Goal: Task Accomplishment & Management: Manage account settings

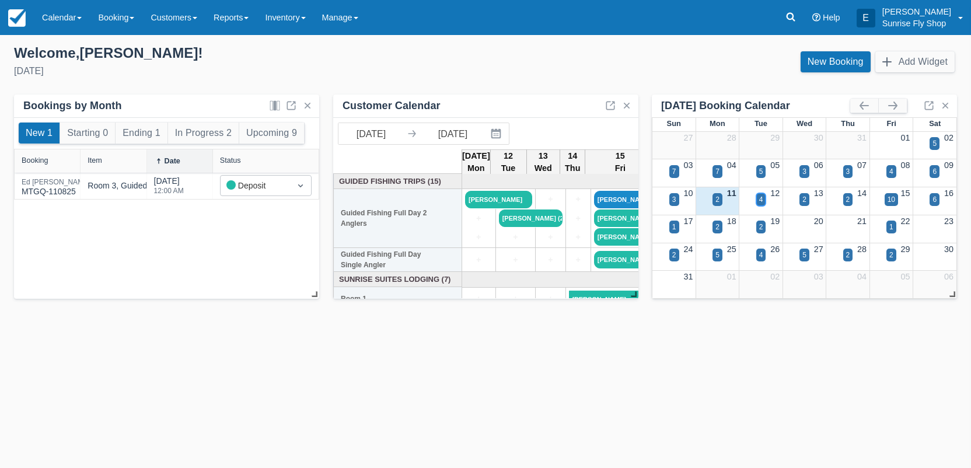
click at [762, 201] on div "4" at bounding box center [762, 199] width 4 height 11
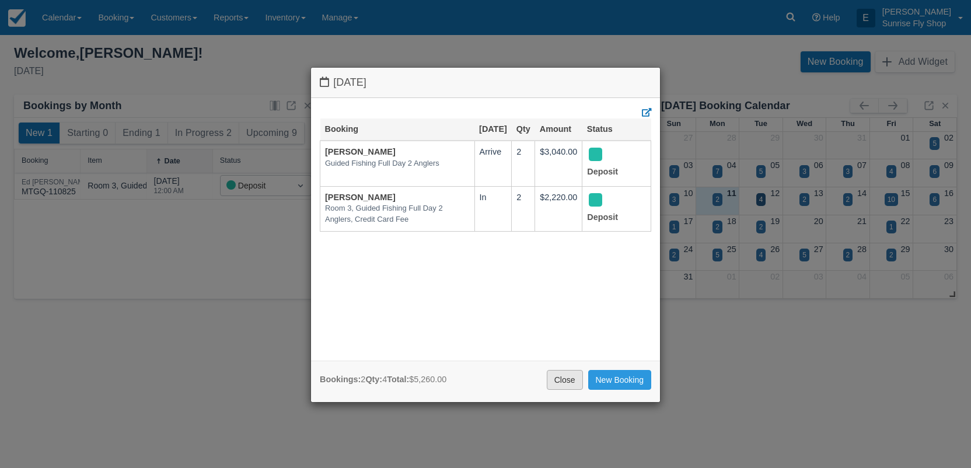
click at [568, 377] on link "Close" at bounding box center [565, 380] width 36 height 20
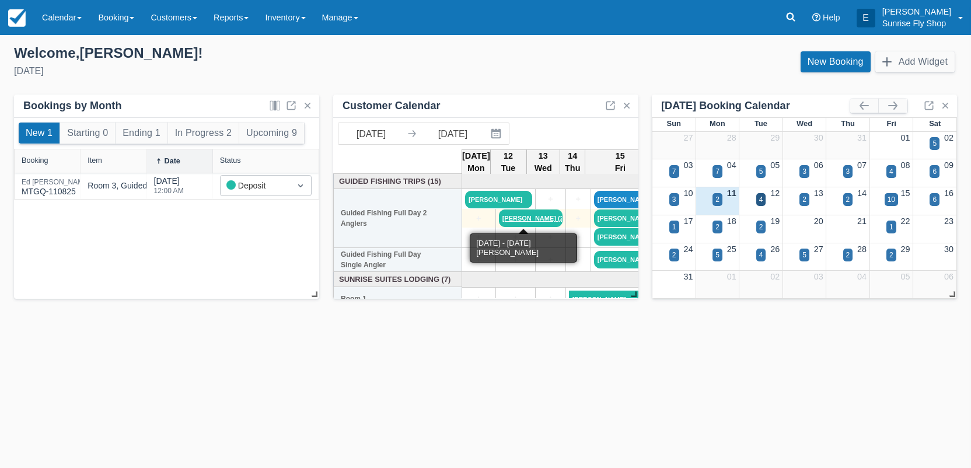
click at [500, 218] on link "[PERSON_NAME] (2)" at bounding box center [531, 219] width 64 height 18
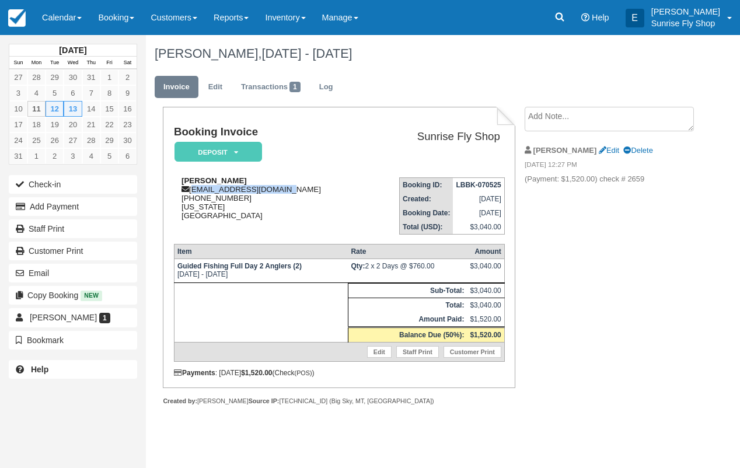
drag, startPoint x: 263, startPoint y: 191, endPoint x: 193, endPoint y: 193, distance: 70.1
click at [193, 193] on div "Troy Chittum ospreyrods@citlink.net 1 (218) 235-9632 New York United States" at bounding box center [270, 198] width 193 height 44
copy div "ospreyrods@citlink.net"
click at [67, 19] on link "Calendar" at bounding box center [62, 17] width 56 height 35
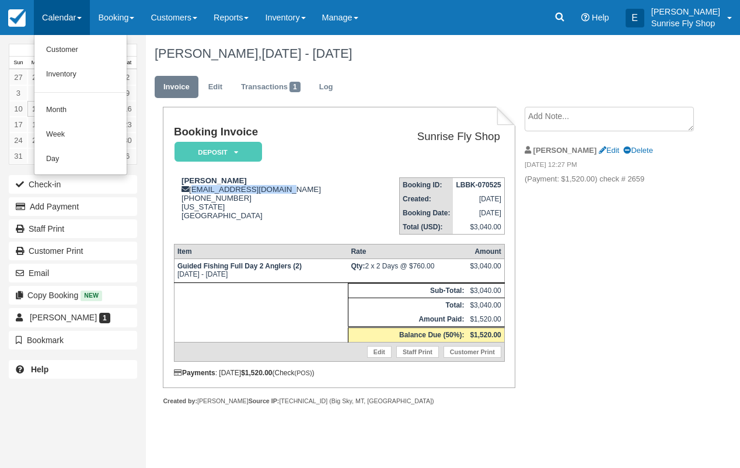
click at [62, 108] on link "Month" at bounding box center [80, 110] width 92 height 25
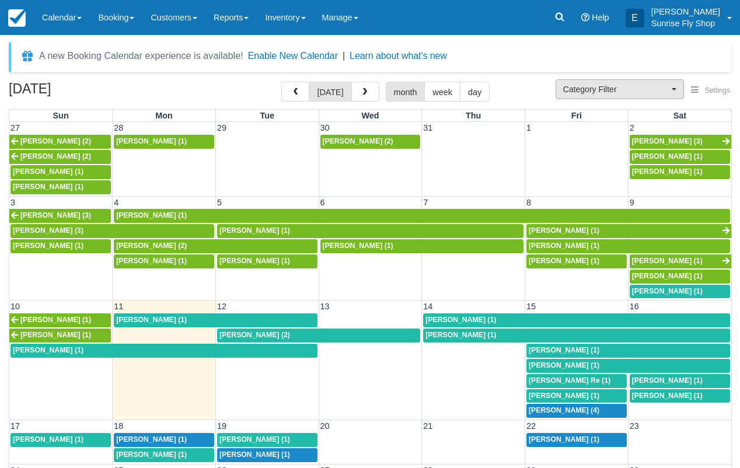
click at [615, 94] on span "Category Filter" at bounding box center [616, 89] width 106 height 12
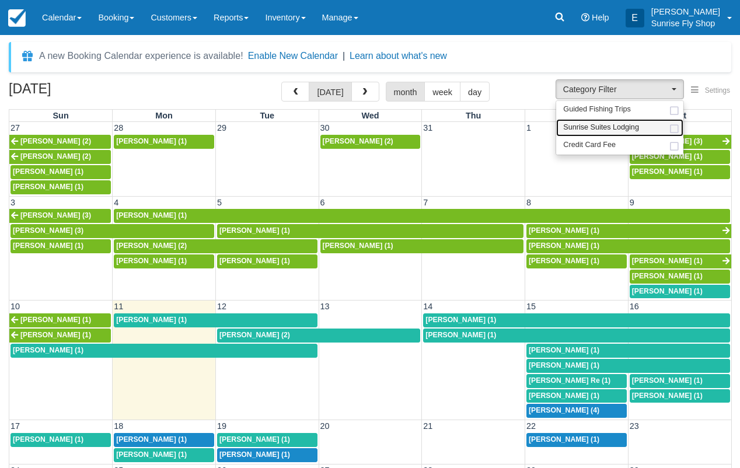
click at [614, 128] on span "Sunrise Suites Lodging" at bounding box center [601, 128] width 76 height 11
select select "1"
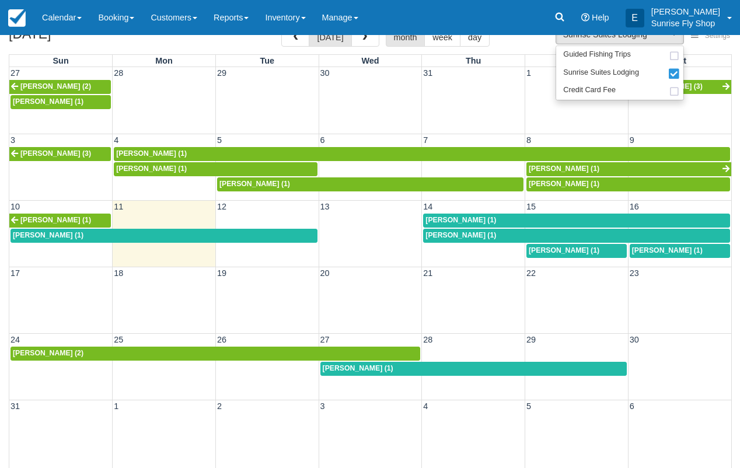
scroll to position [58, 0]
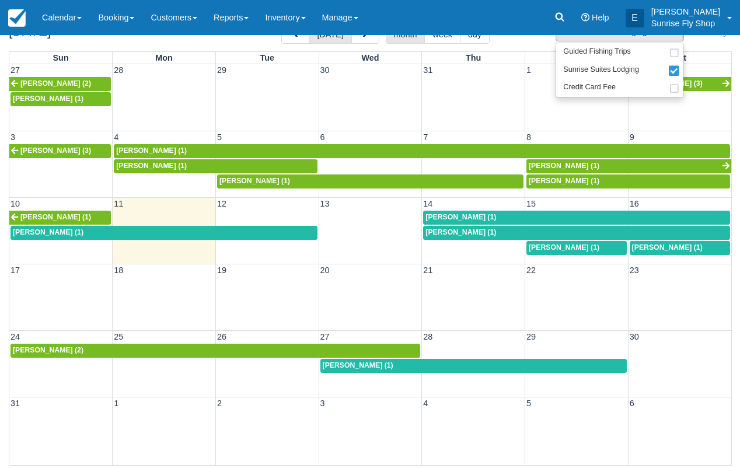
click at [137, 233] on div "[PERSON_NAME] (1)" at bounding box center [164, 232] width 302 height 9
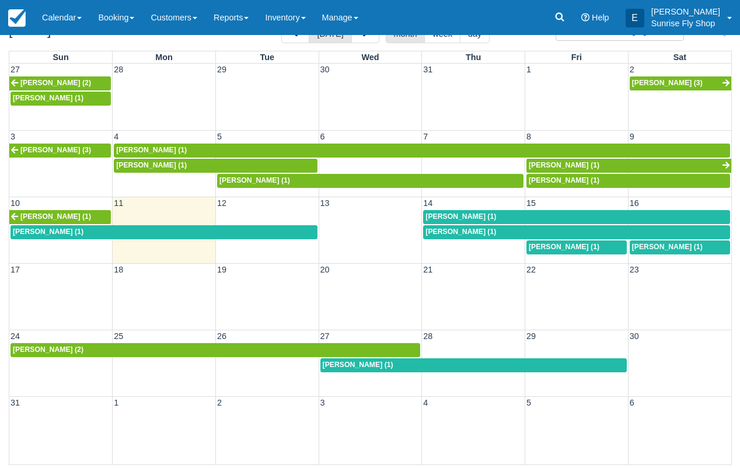
scroll to position [58, 0]
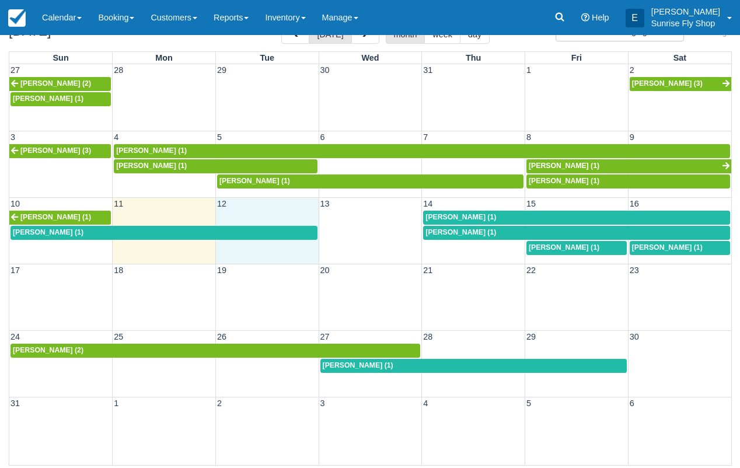
click at [246, 207] on td "12" at bounding box center [266, 204] width 103 height 12
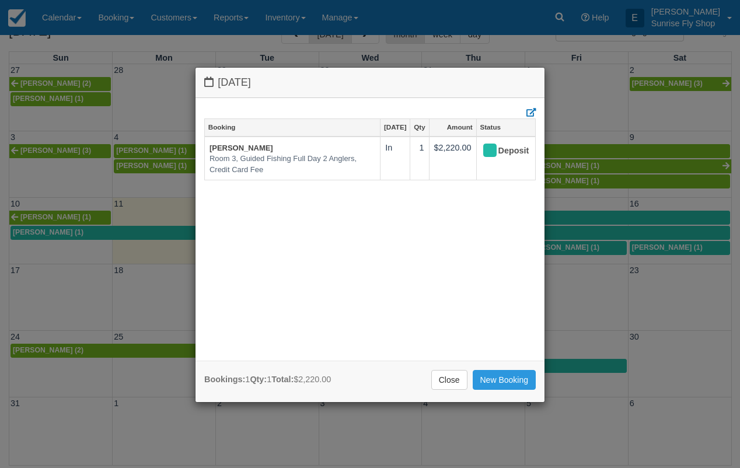
click at [454, 385] on link "Close" at bounding box center [449, 380] width 36 height 20
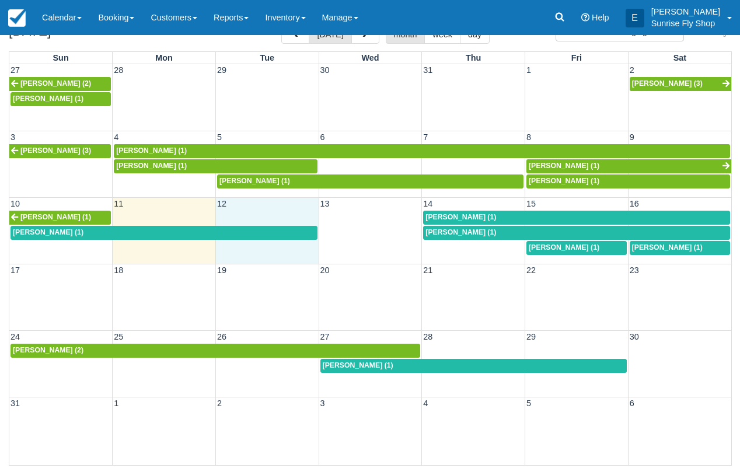
click at [246, 201] on td "12" at bounding box center [266, 204] width 103 height 12
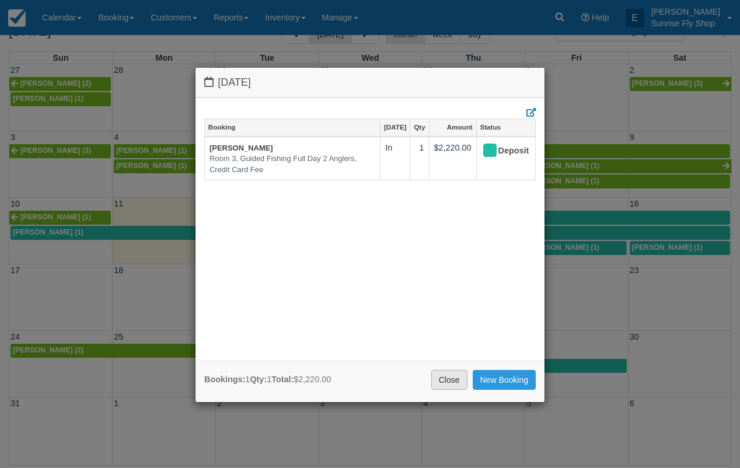
click at [447, 383] on link "Close" at bounding box center [449, 380] width 36 height 20
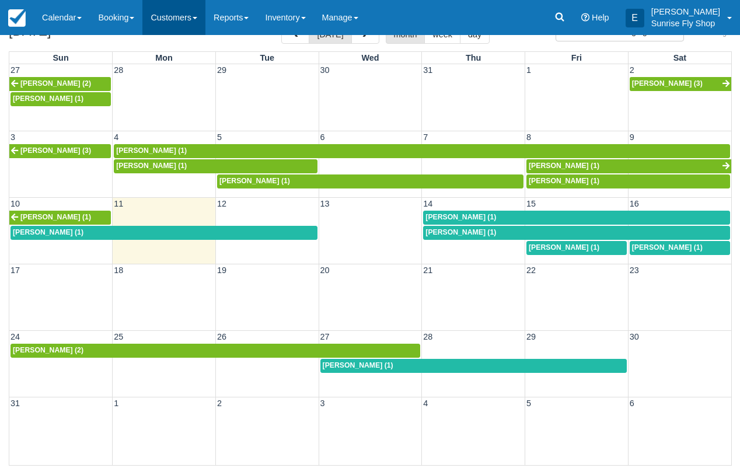
click at [162, 22] on link "Customers" at bounding box center [173, 17] width 63 height 35
click at [241, 210] on td at bounding box center [266, 217] width 103 height 15
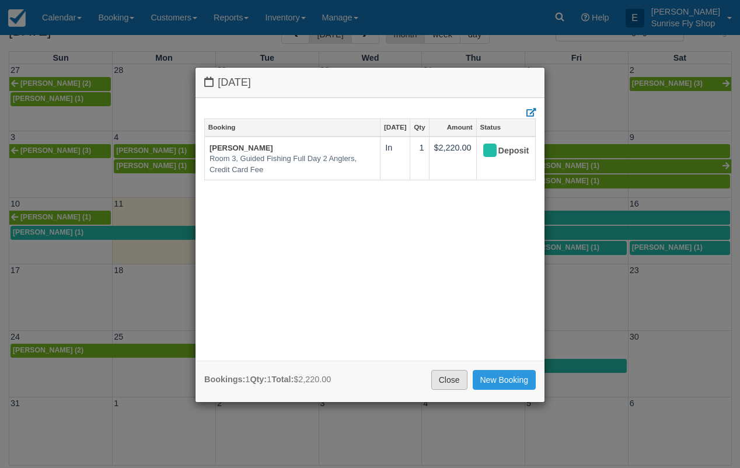
click at [444, 382] on link "Close" at bounding box center [449, 380] width 36 height 20
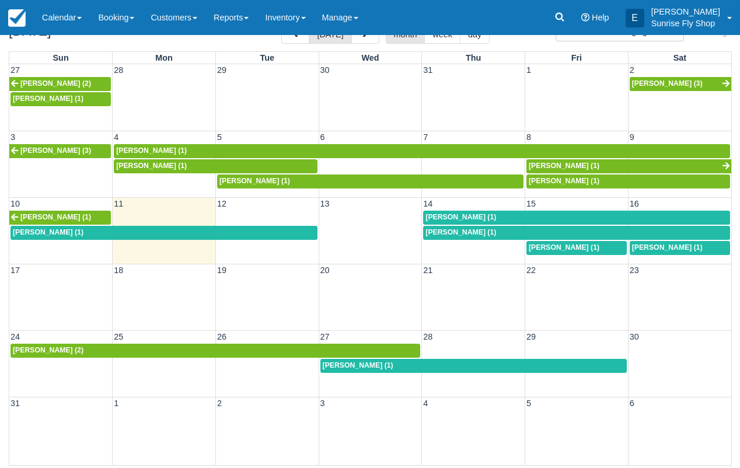
click at [229, 234] on div "[PERSON_NAME] (1)" at bounding box center [164, 232] width 302 height 9
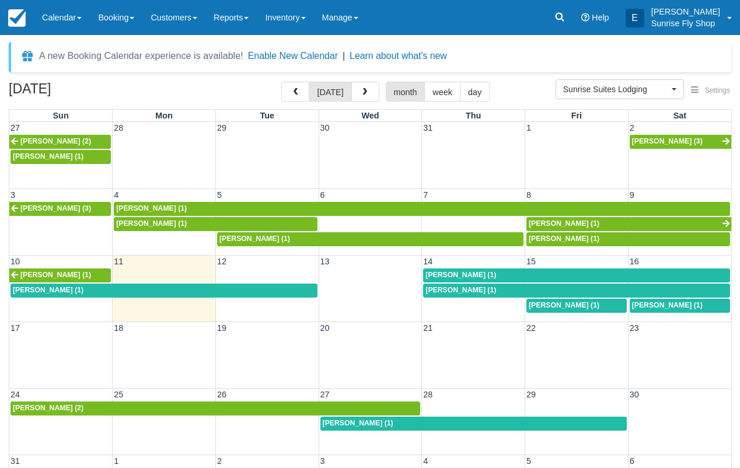
scroll to position [58, 0]
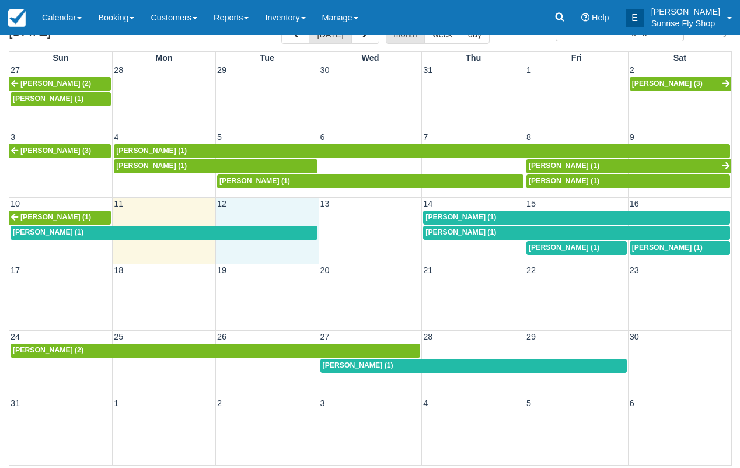
click at [257, 212] on td at bounding box center [266, 217] width 103 height 15
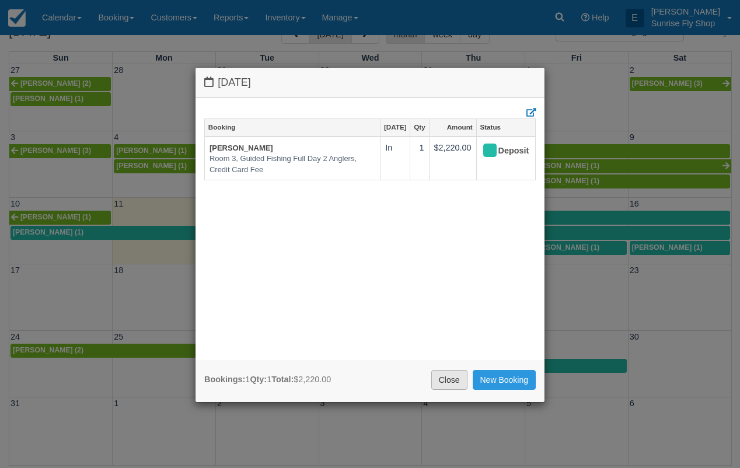
click at [446, 382] on link "Close" at bounding box center [449, 380] width 36 height 20
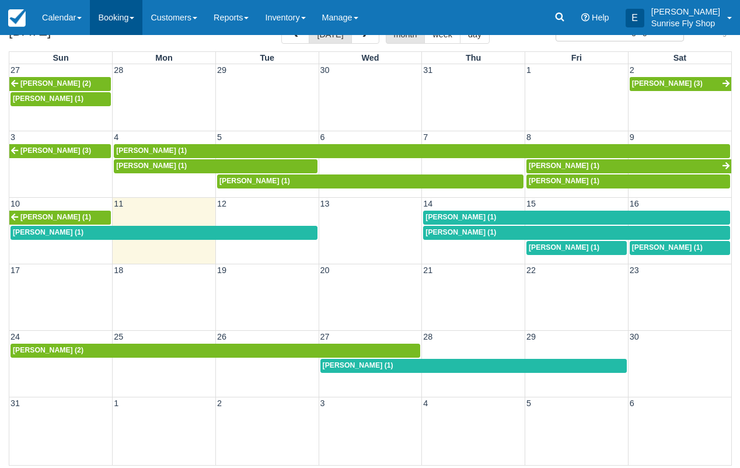
click at [112, 21] on link "Booking" at bounding box center [116, 17] width 53 height 35
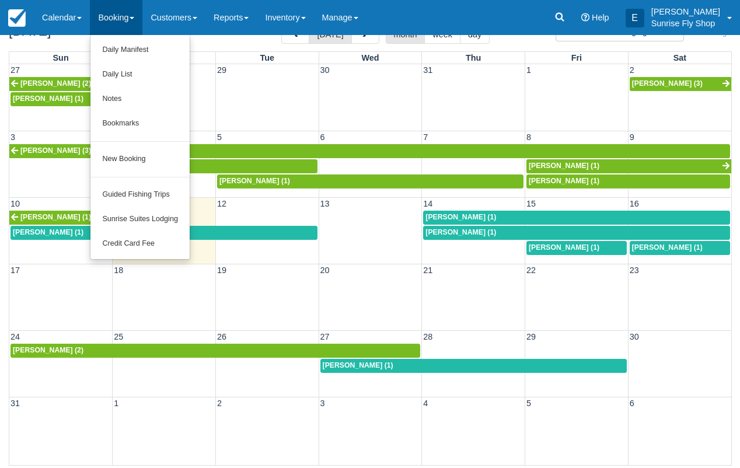
click at [112, 21] on link "Booking" at bounding box center [116, 17] width 53 height 35
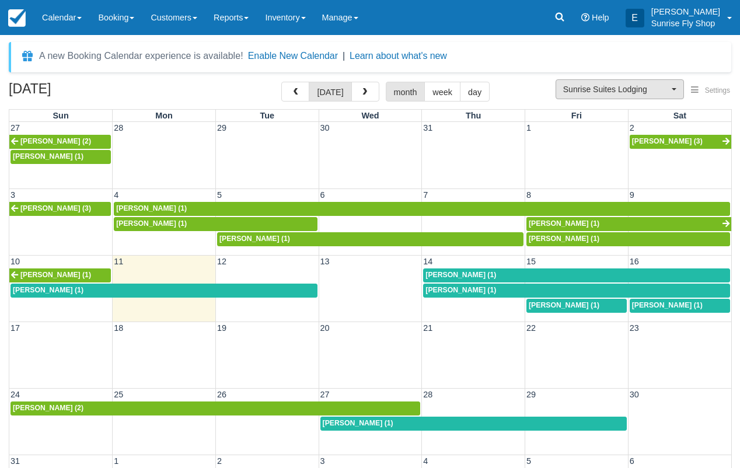
scroll to position [0, 0]
click at [600, 90] on span "Sunrise Suites Lodging" at bounding box center [616, 89] width 106 height 12
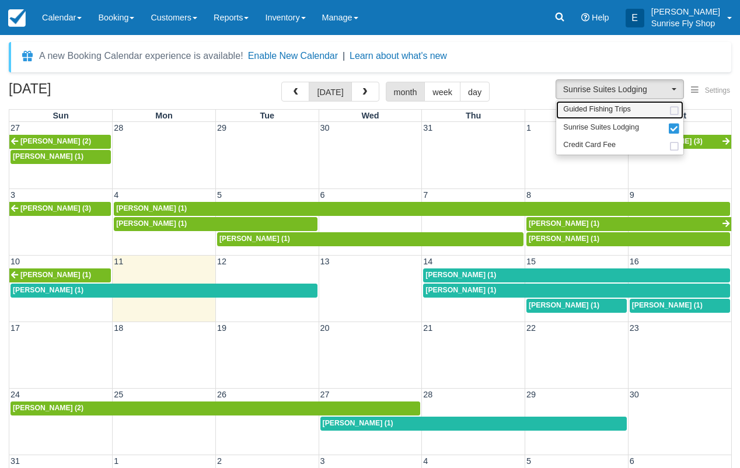
click at [585, 107] on span "Guided Fishing Trips" at bounding box center [597, 109] width 68 height 11
select select "2"
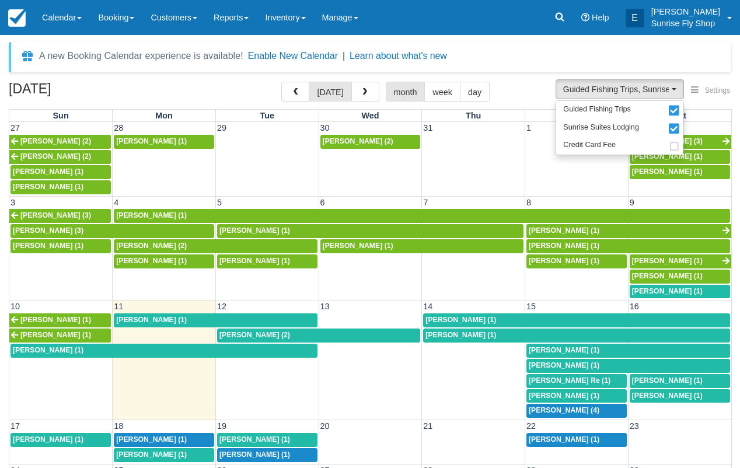
click at [644, 272] on span "Kathy Aguilar (1)" at bounding box center [667, 276] width 71 height 8
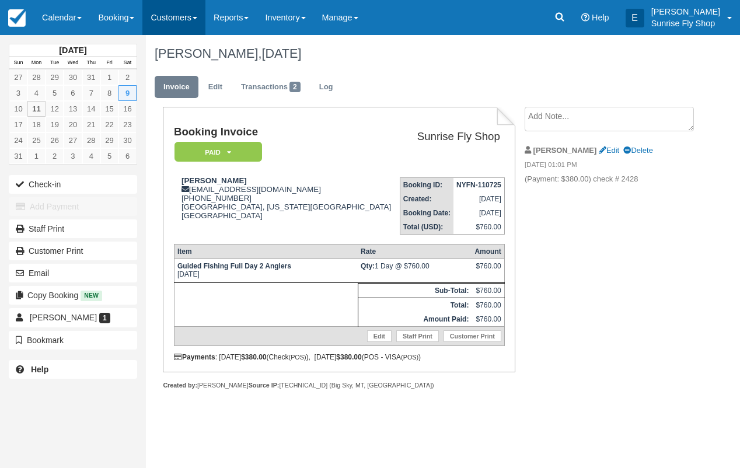
click at [179, 16] on link "Customers" at bounding box center [173, 17] width 63 height 35
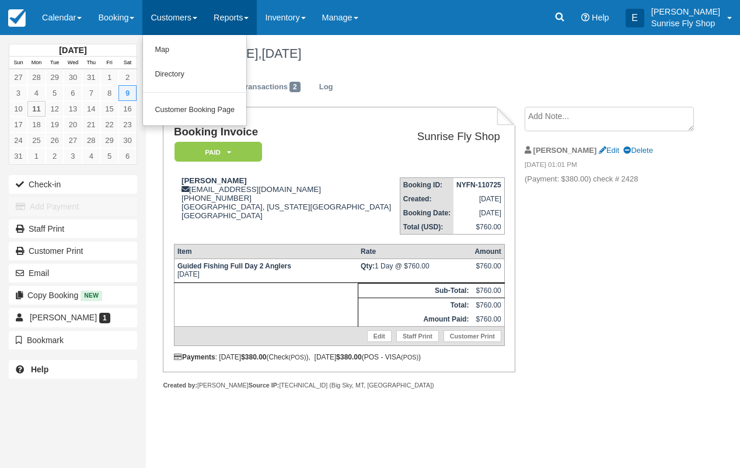
click at [237, 15] on link "Reports" at bounding box center [230, 17] width 51 height 35
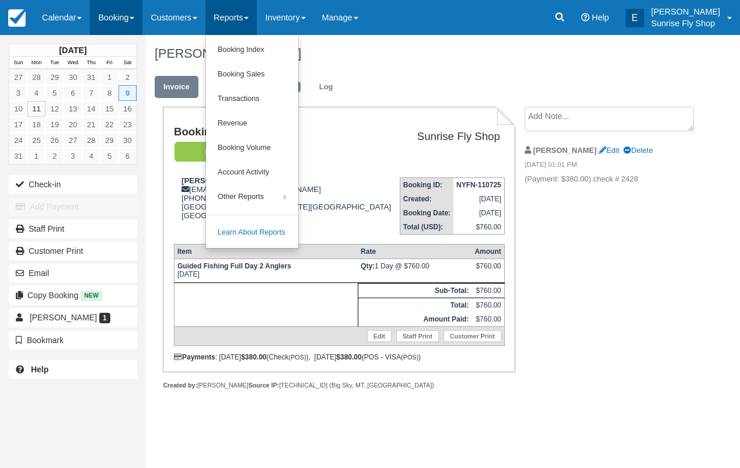
click at [116, 14] on link "Booking" at bounding box center [116, 17] width 53 height 35
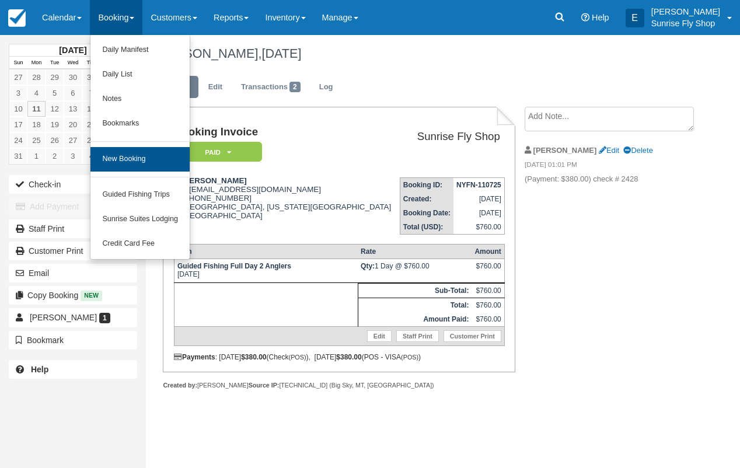
click at [121, 156] on link "New Booking" at bounding box center [139, 159] width 99 height 25
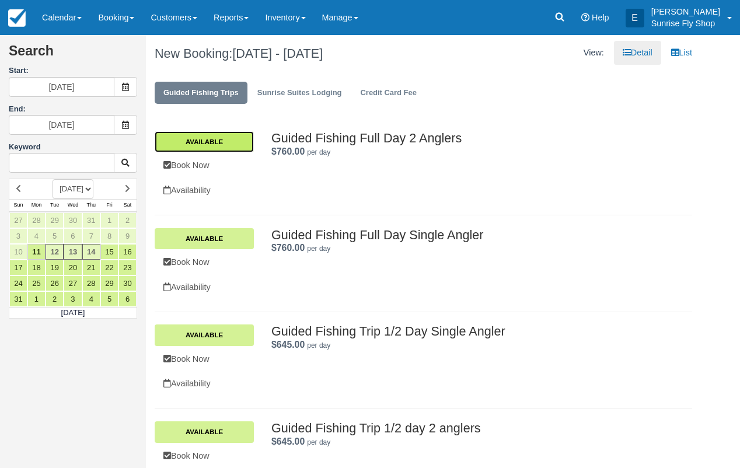
drag, startPoint x: 209, startPoint y: 161, endPoint x: 200, endPoint y: 158, distance: 9.1
click at [208, 152] on link "Available" at bounding box center [204, 141] width 99 height 21
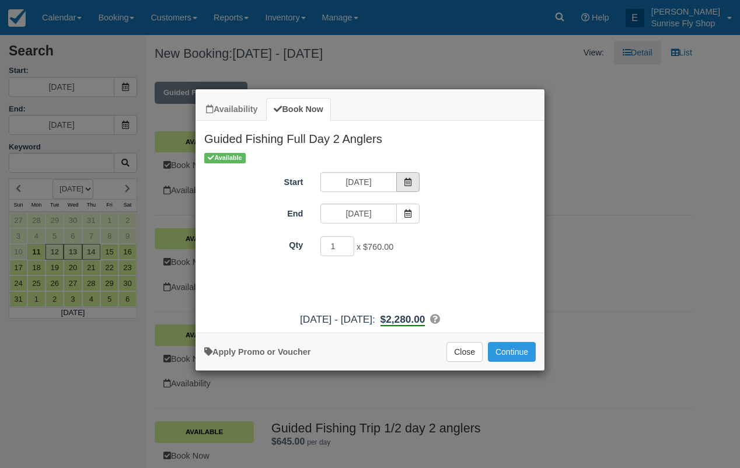
click at [410, 182] on icon "Item Modal" at bounding box center [408, 182] width 8 height 8
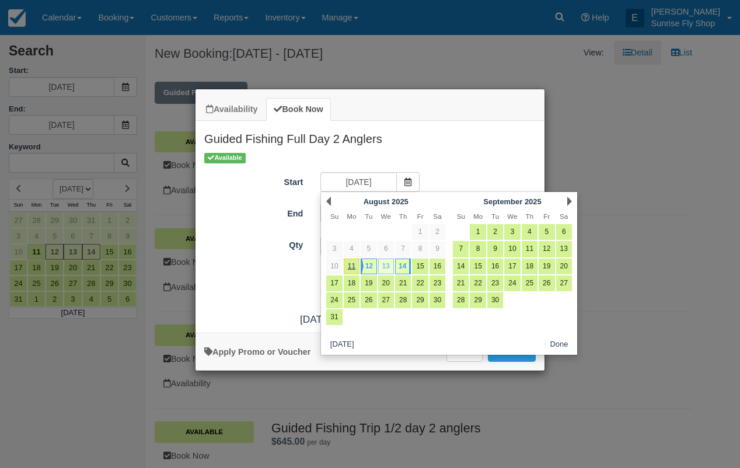
click at [384, 265] on link "13" at bounding box center [386, 267] width 16 height 16
type input "08/13/25"
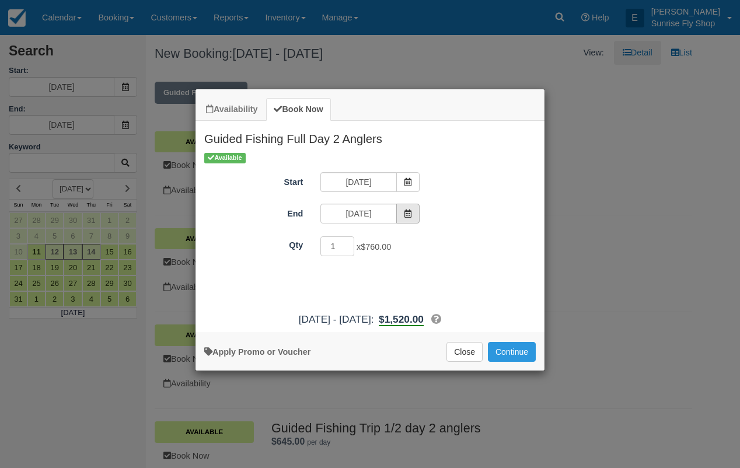
click at [410, 214] on icon "Item Modal" at bounding box center [408, 214] width 8 height 8
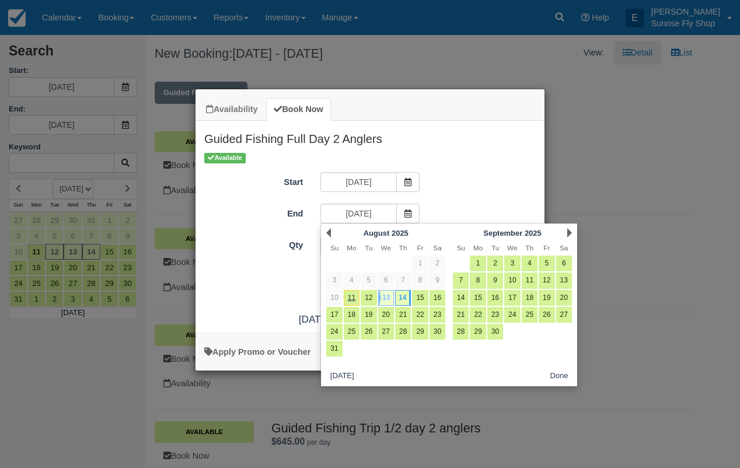
click at [388, 297] on link "13" at bounding box center [386, 298] width 16 height 16
type input "[DATE]"
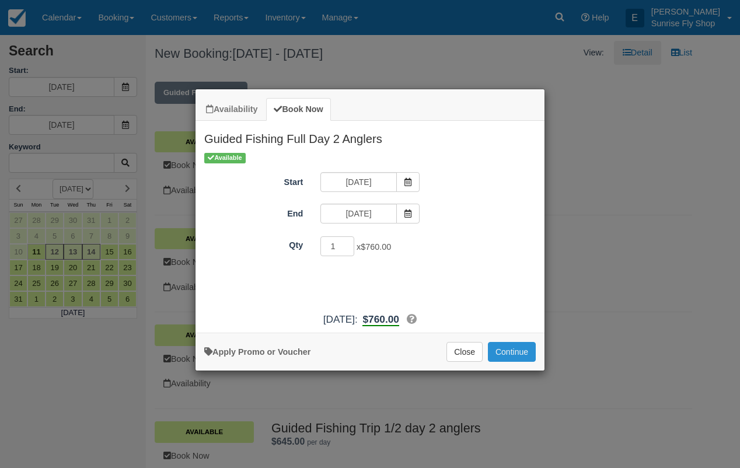
click at [512, 356] on button "Continue" at bounding box center [512, 352] width 48 height 20
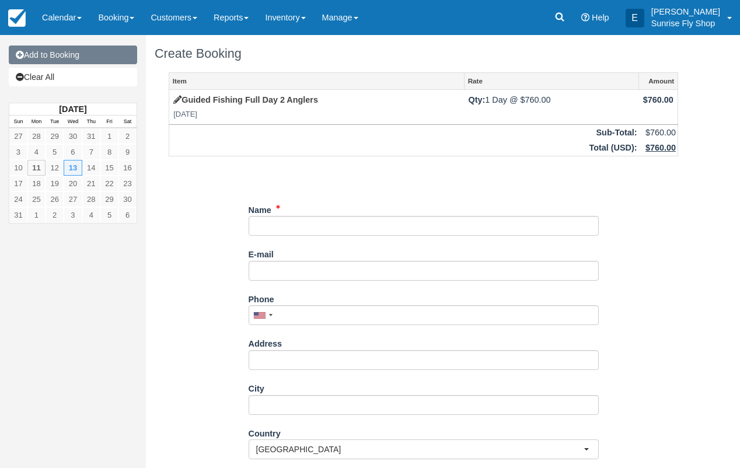
click at [77, 57] on link "Add to Booking" at bounding box center [73, 55] width 128 height 19
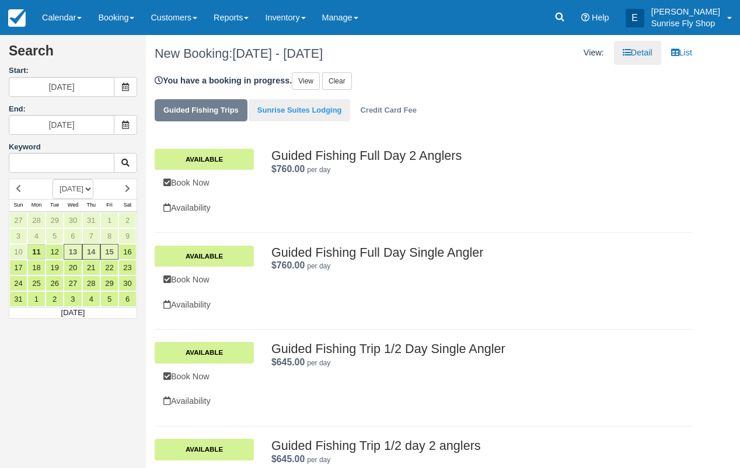
click at [298, 122] on link "Sunrise Suites Lodging" at bounding box center [300, 110] width 102 height 23
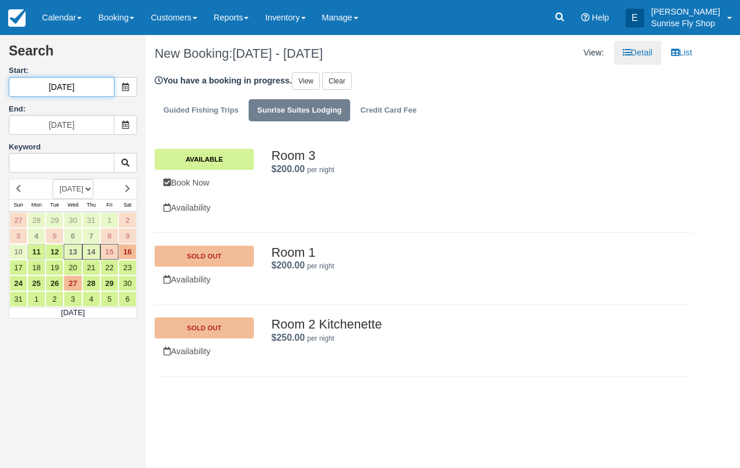
click at [92, 89] on input "08/13/25" at bounding box center [62, 87] width 106 height 20
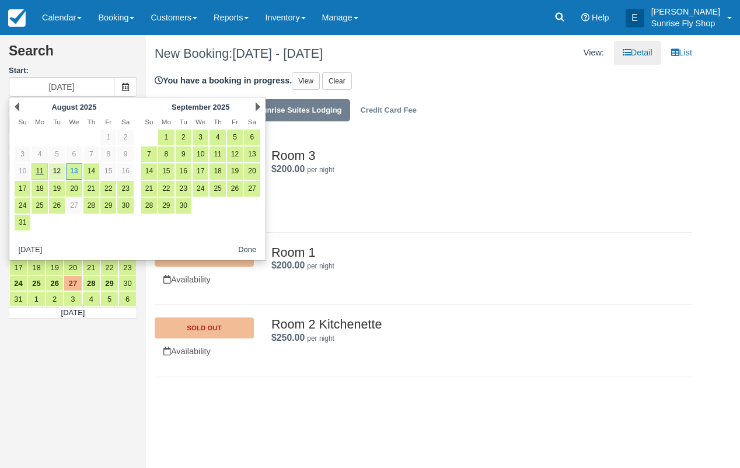
click at [55, 172] on link "12" at bounding box center [57, 171] width 16 height 16
type input "08/12/25"
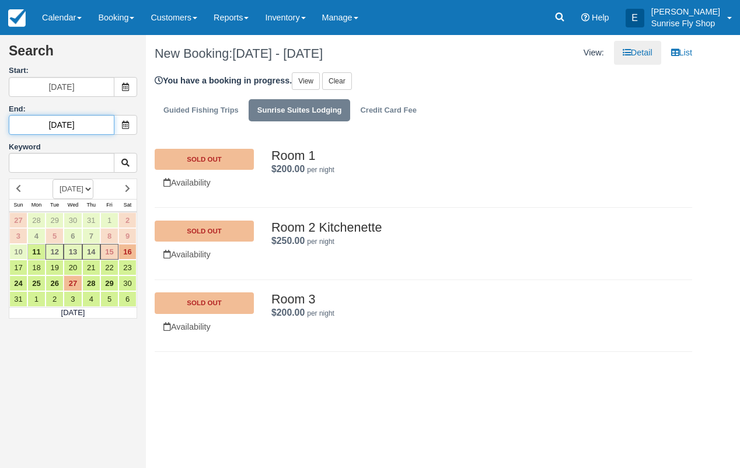
click at [99, 122] on input "08/15/25" at bounding box center [62, 125] width 106 height 20
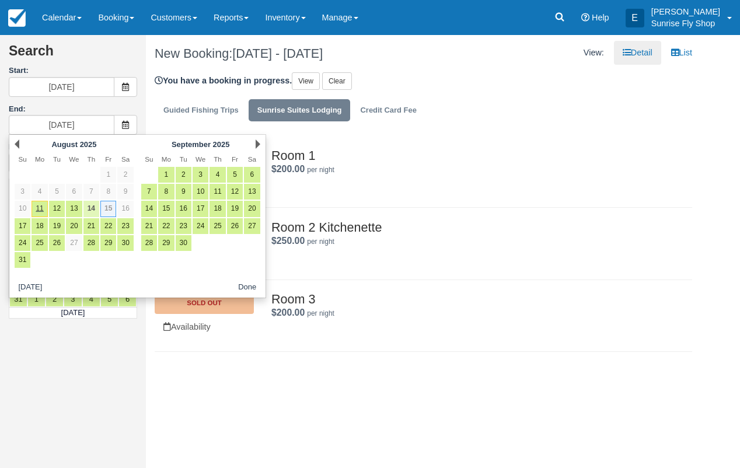
click at [93, 209] on link "14" at bounding box center [91, 209] width 16 height 16
type input "08/14/25"
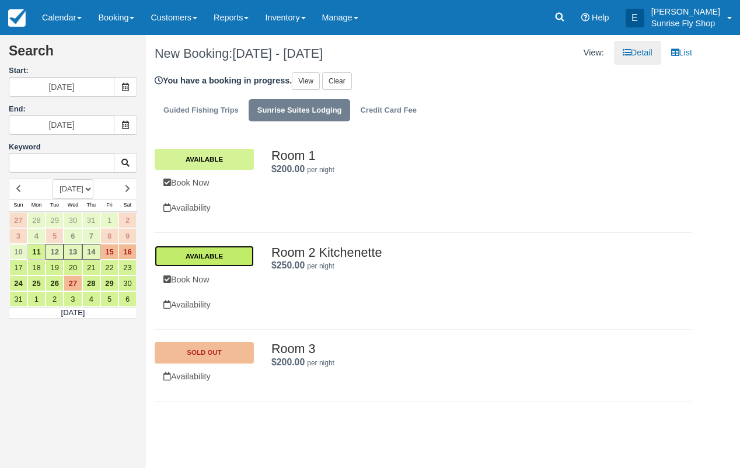
click at [220, 267] on link "Available" at bounding box center [204, 256] width 99 height 21
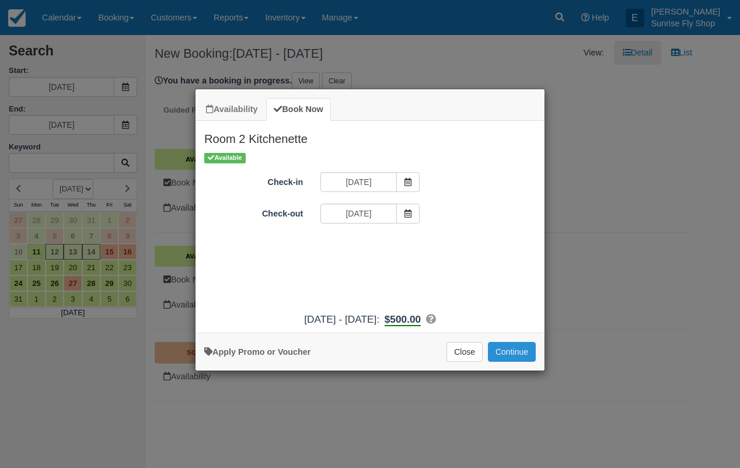
click at [522, 362] on button "Continue" at bounding box center [512, 352] width 48 height 20
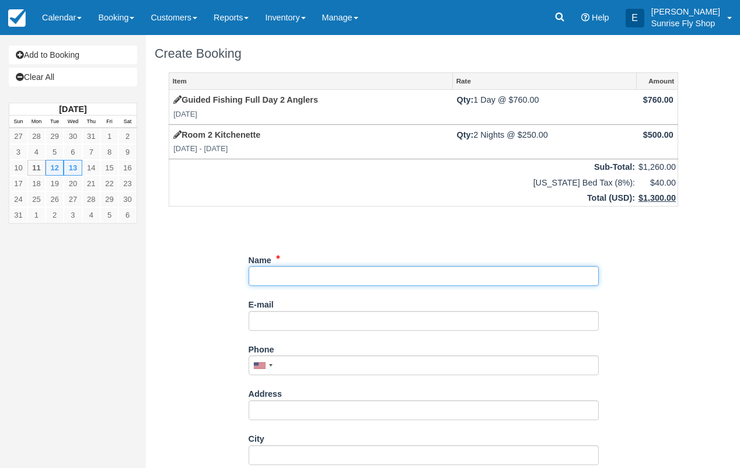
click at [305, 273] on input "Name" at bounding box center [424, 276] width 350 height 20
type input "Z"
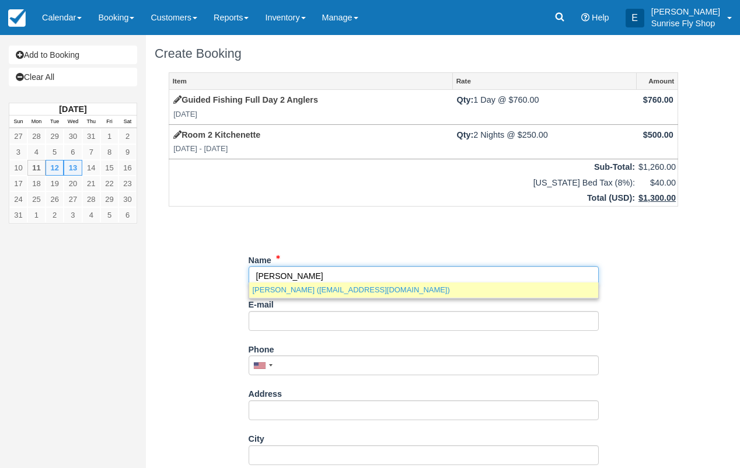
click at [315, 291] on link "Kathy Aguilar (ferandkathy@msn.com)" at bounding box center [423, 290] width 349 height 15
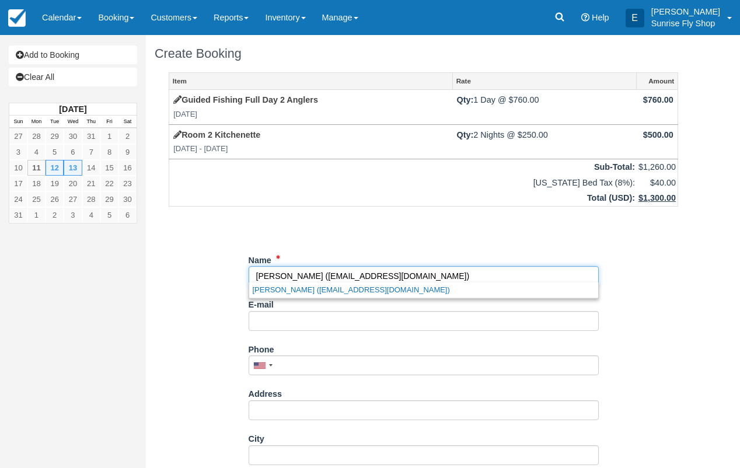
type input "[PERSON_NAME]"
type input "[EMAIL_ADDRESS][DOMAIN_NAME]"
type input "+15052506442"
type input "Albuquerque"
select select "NM"
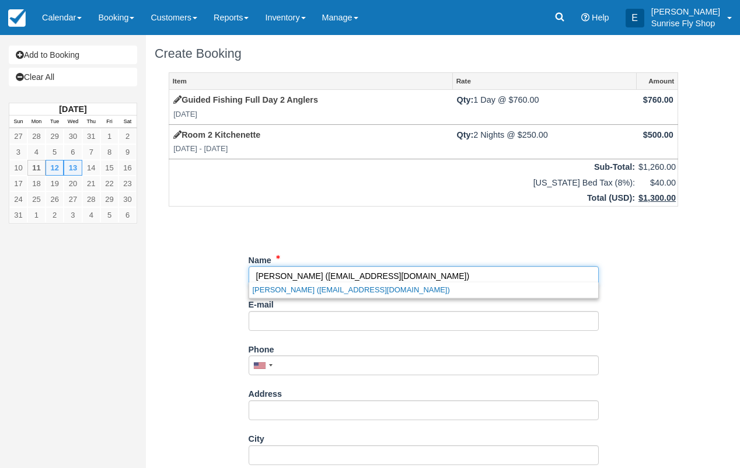
type input "87111"
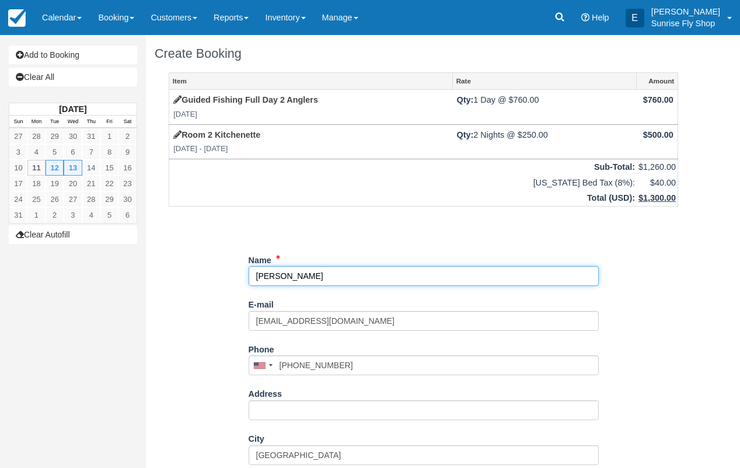
select select "NM"
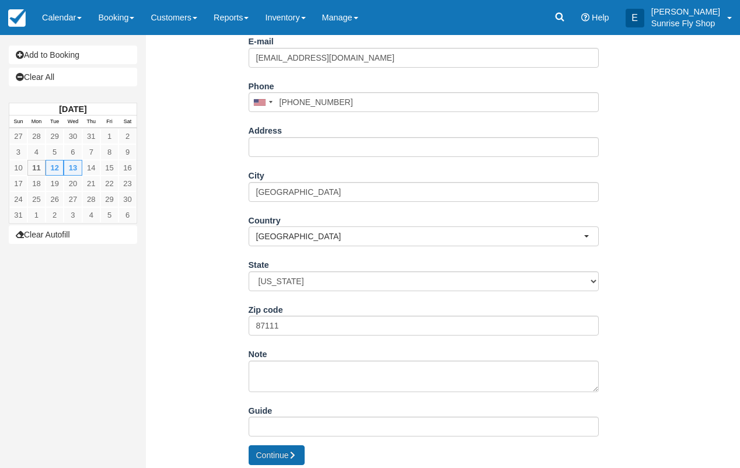
scroll to position [263, 0]
click at [262, 451] on button "Continue" at bounding box center [277, 456] width 56 height 20
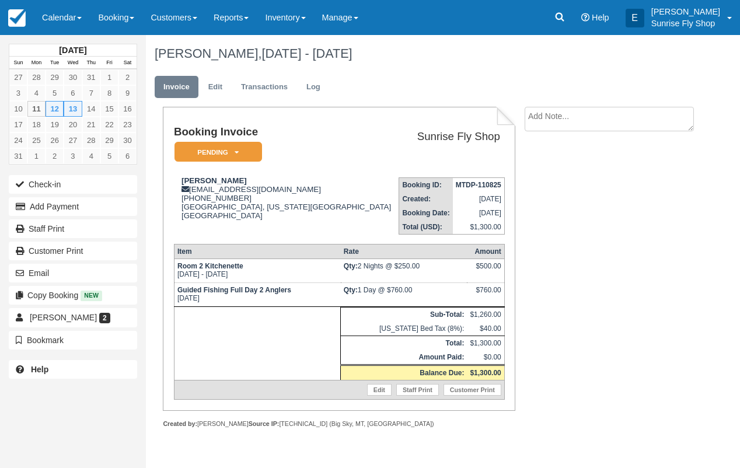
click at [206, 154] on em "Pending" at bounding box center [219, 152] width 88 height 20
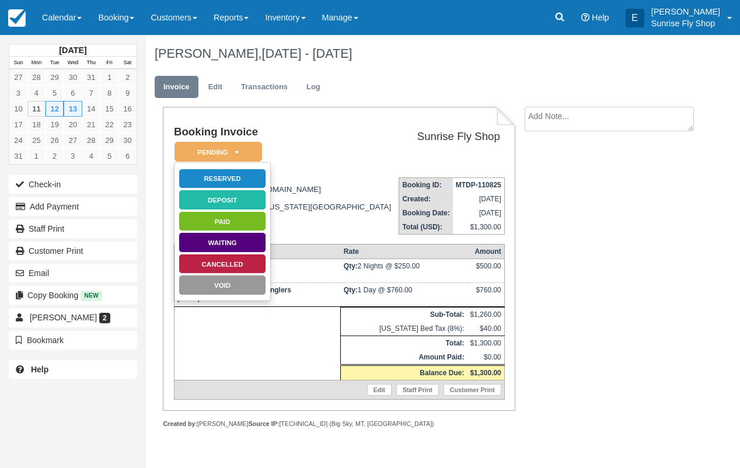
click at [211, 182] on link "Reserved" at bounding box center [223, 179] width 88 height 20
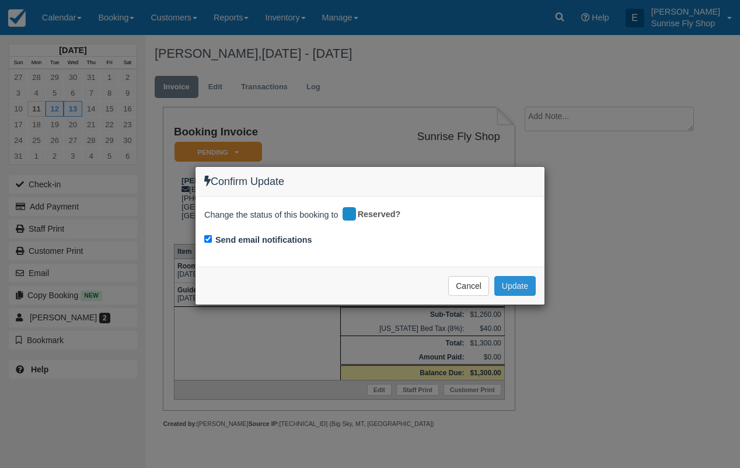
click at [514, 287] on button "Update" at bounding box center [514, 286] width 41 height 20
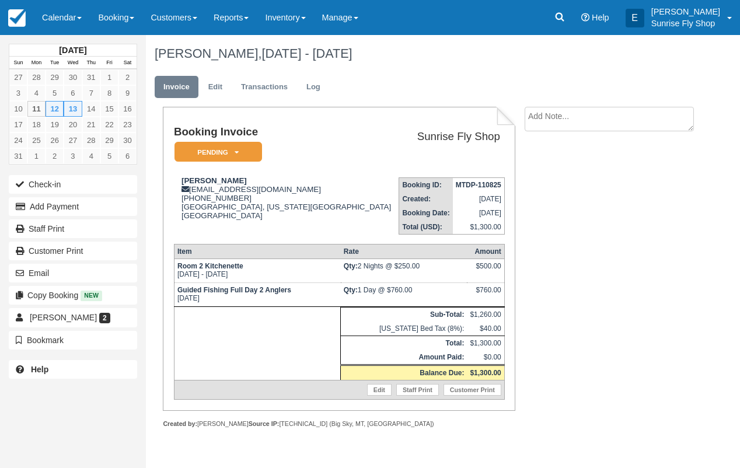
click at [207, 152] on em "Pending" at bounding box center [219, 152] width 88 height 20
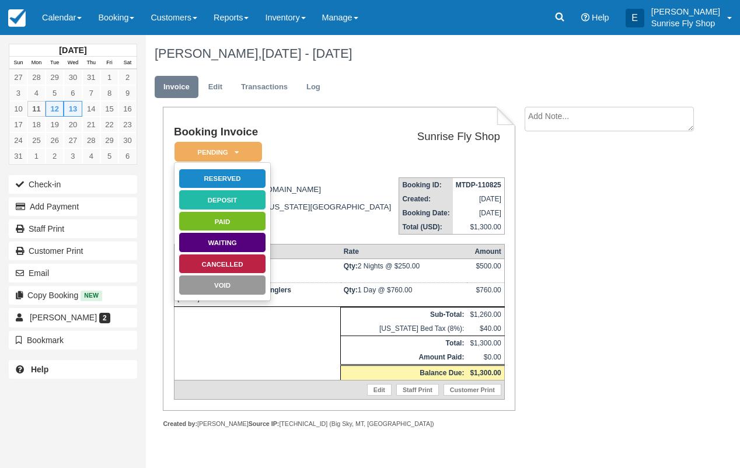
click at [209, 177] on link "Reserved" at bounding box center [223, 179] width 88 height 20
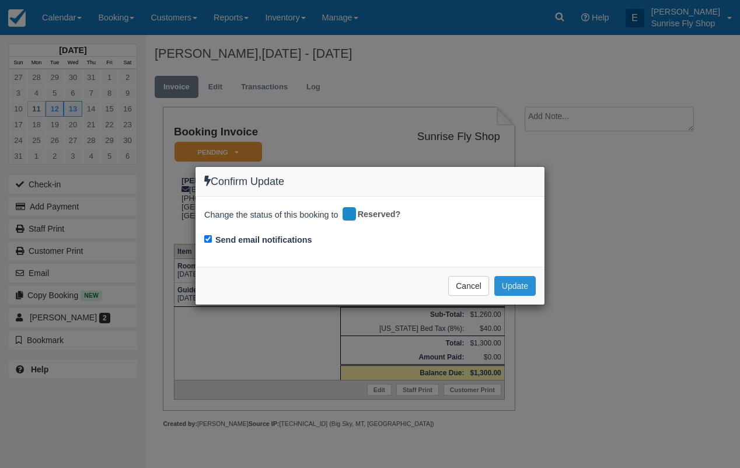
click at [508, 283] on button "Update" at bounding box center [514, 286] width 41 height 20
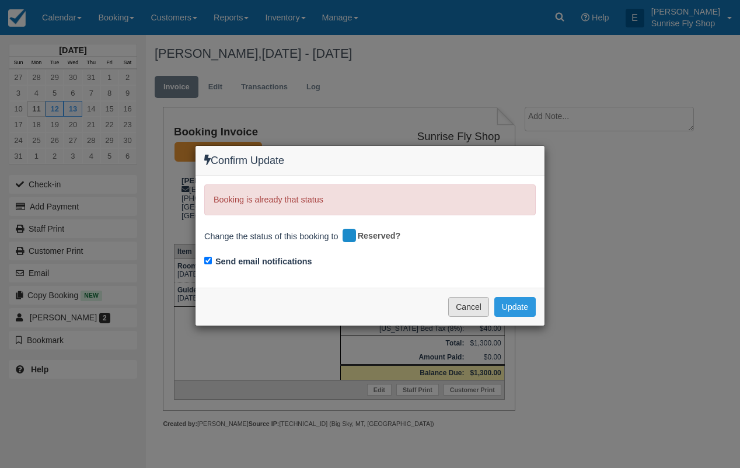
click at [462, 313] on button "Cancel" at bounding box center [468, 307] width 41 height 20
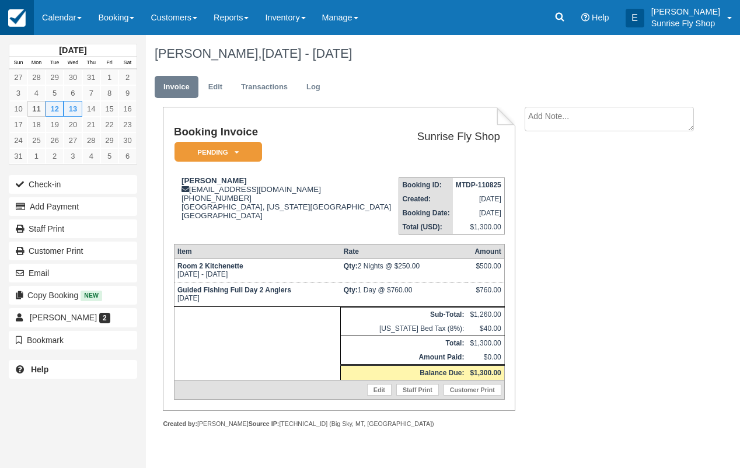
click at [15, 19] on img at bounding box center [17, 18] width 18 height 18
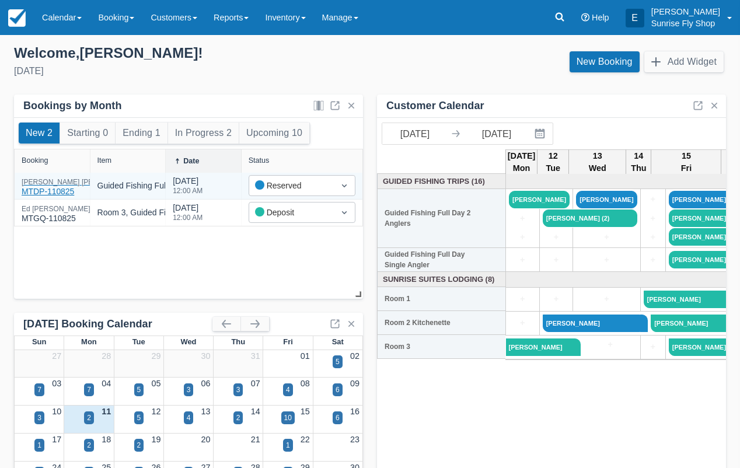
click at [37, 188] on div "[PERSON_NAME] MTDP-110825" at bounding box center [81, 188] width 118 height 19
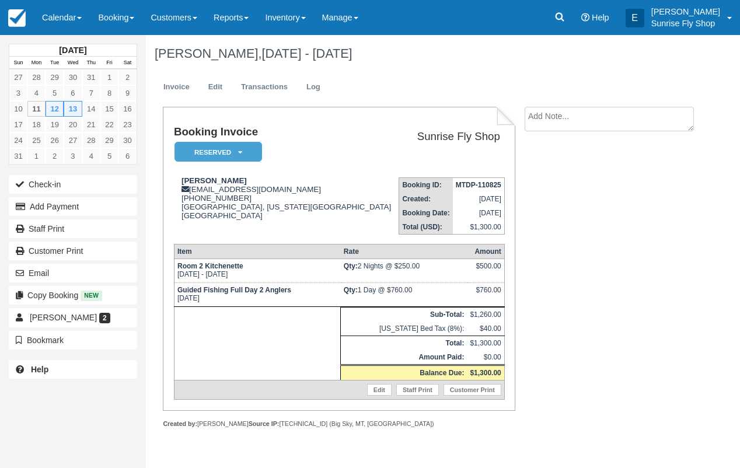
click at [649, 285] on div "Booking Invoice Reserved   Pending Deposit Paid Waiting Cancelled Void Sunrise …" at bounding box center [423, 280] width 555 height 347
